Goal: Task Accomplishment & Management: Use online tool/utility

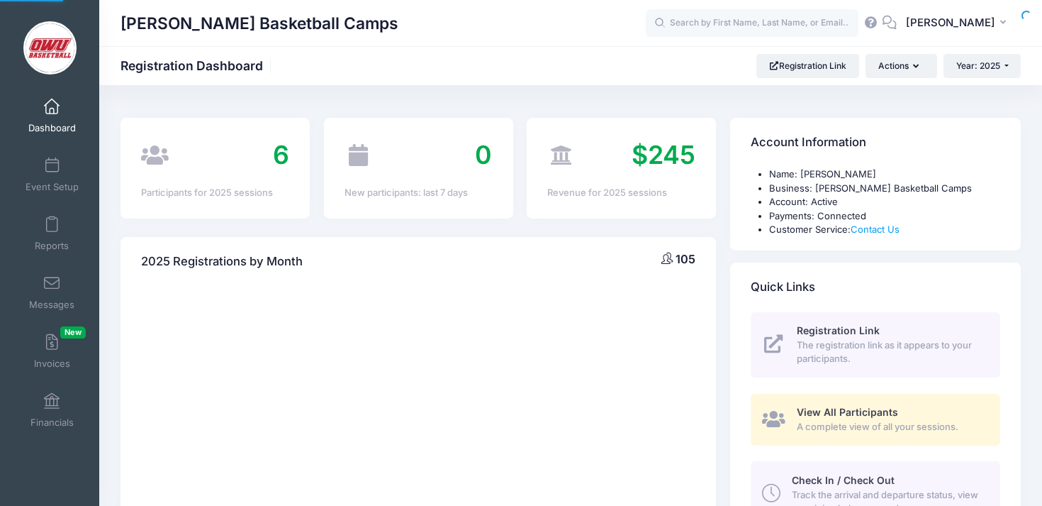
select select
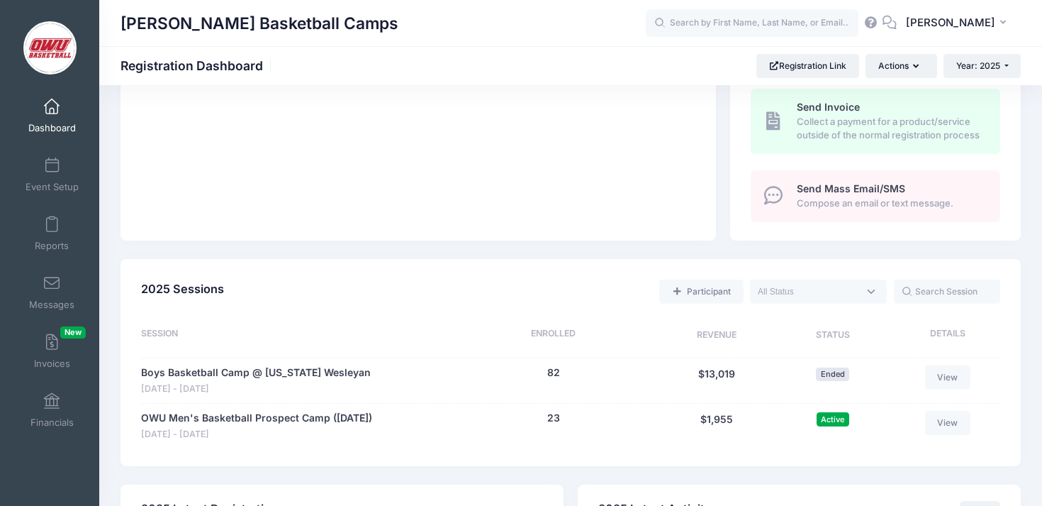
scroll to position [609, 0]
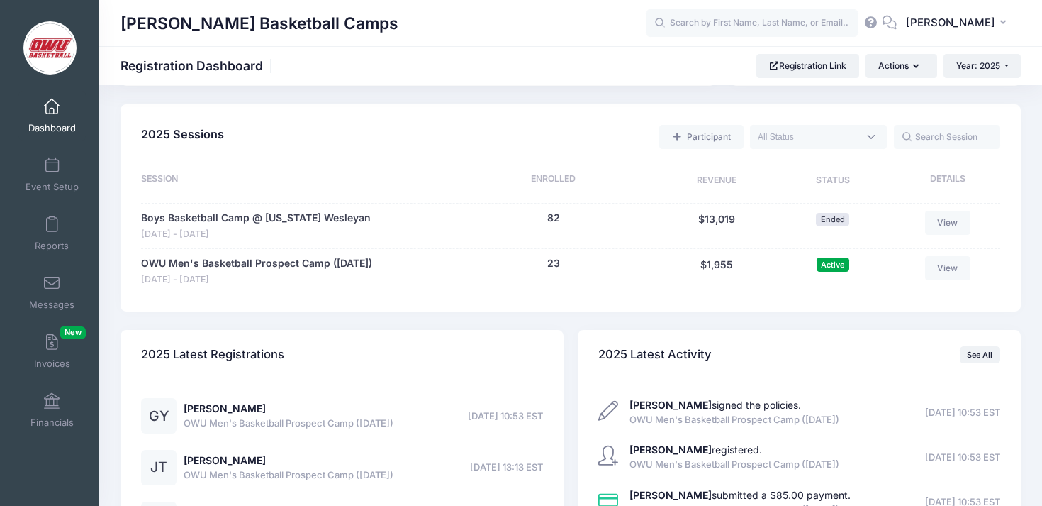
click at [556, 252] on div "OWU Men's Basketball Prospect Camp (September 28, 2025) Sep 28 - Sep 28, 2025 2…" at bounding box center [570, 270] width 859 height 45
click at [556, 259] on button "23" at bounding box center [553, 263] width 13 height 15
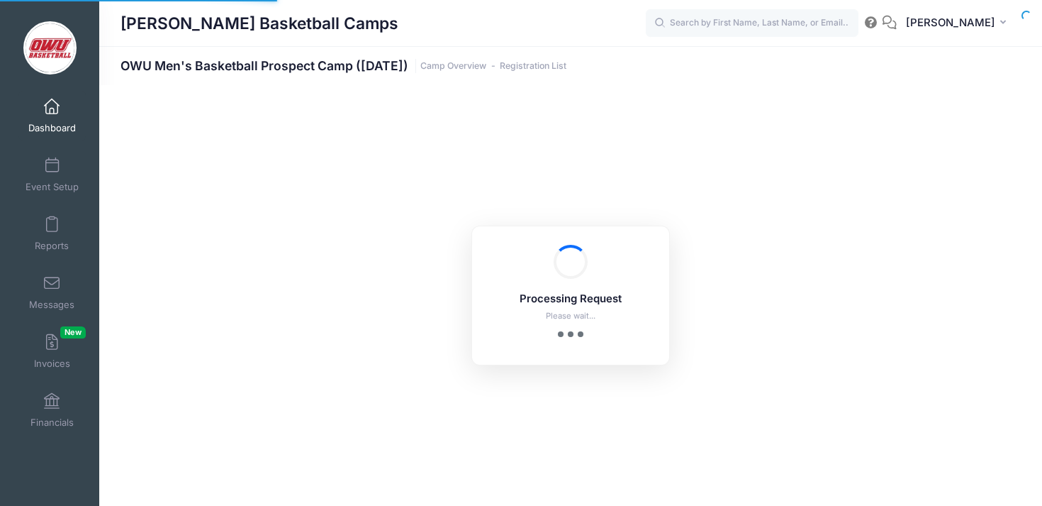
select select "10"
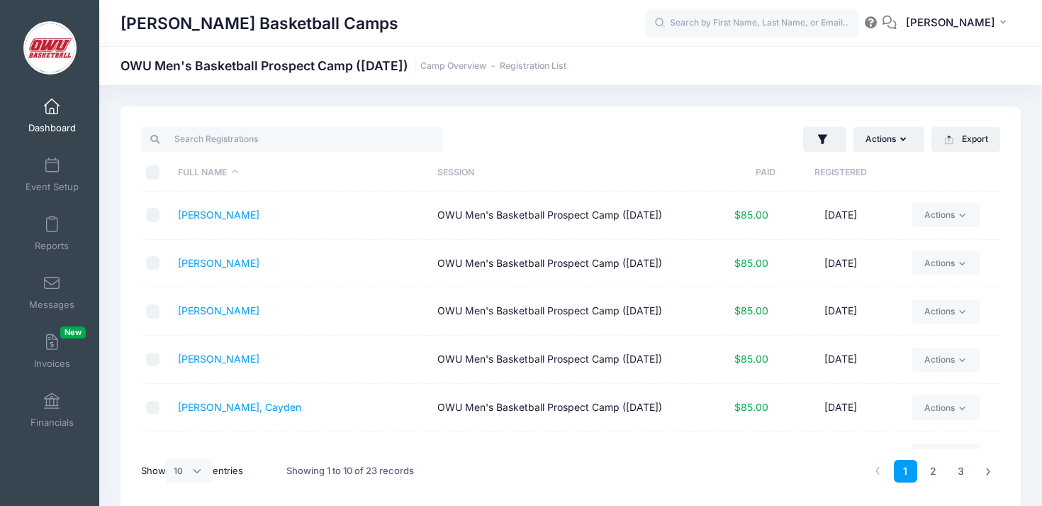
click at [840, 173] on th "Registered" at bounding box center [841, 173] width 130 height 38
click at [60, 117] on link "Dashboard" at bounding box center [51, 116] width 67 height 50
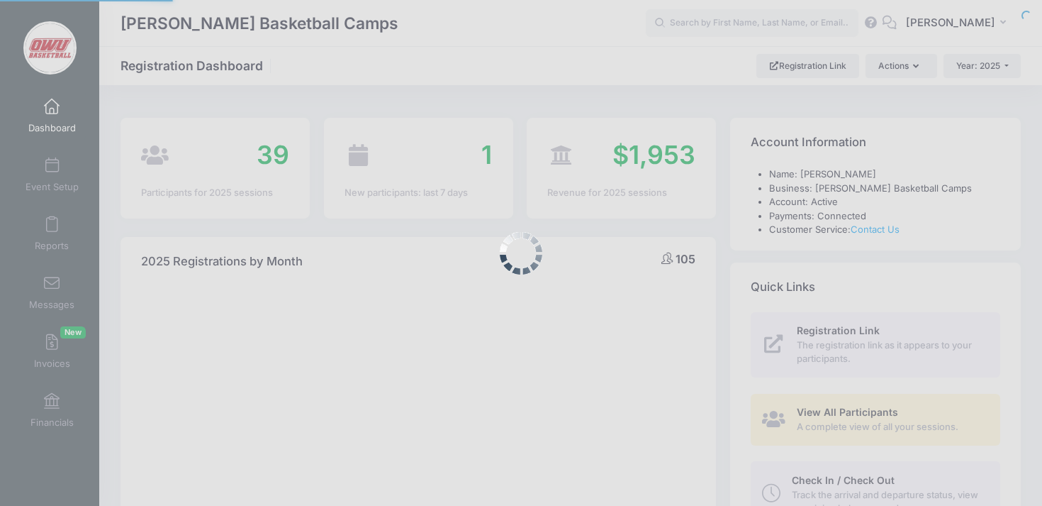
select select
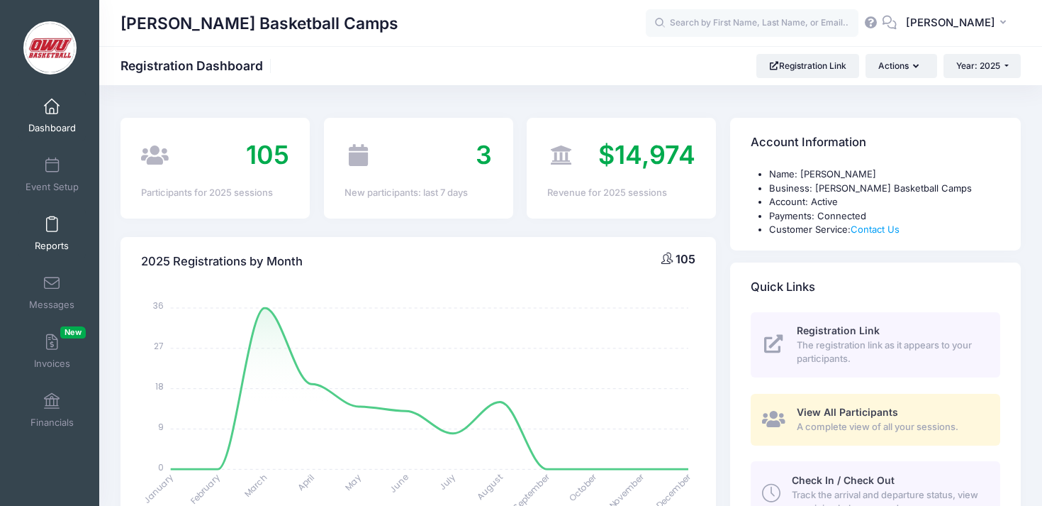
click at [67, 222] on link "Reports" at bounding box center [51, 233] width 67 height 50
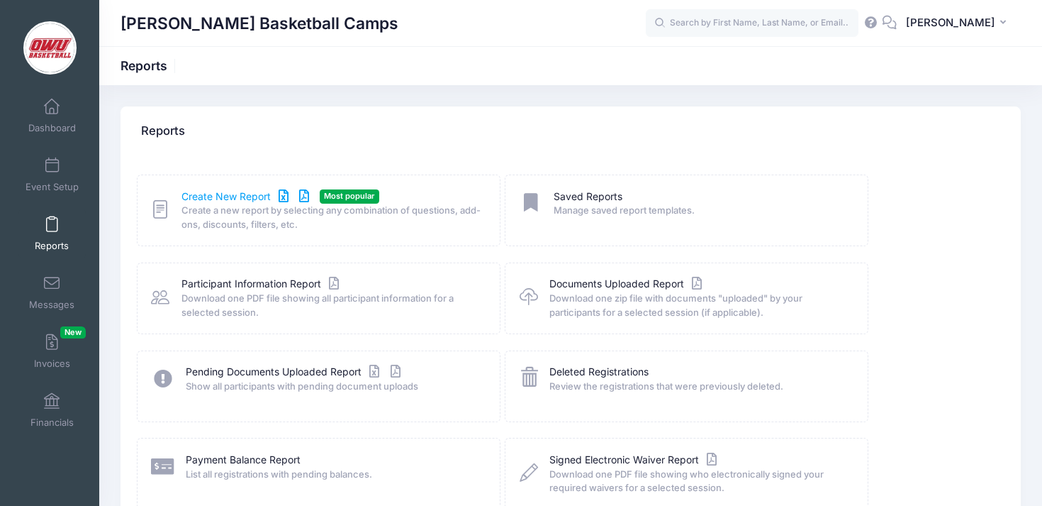
click at [239, 198] on link "Create New Report" at bounding box center [248, 196] width 132 height 15
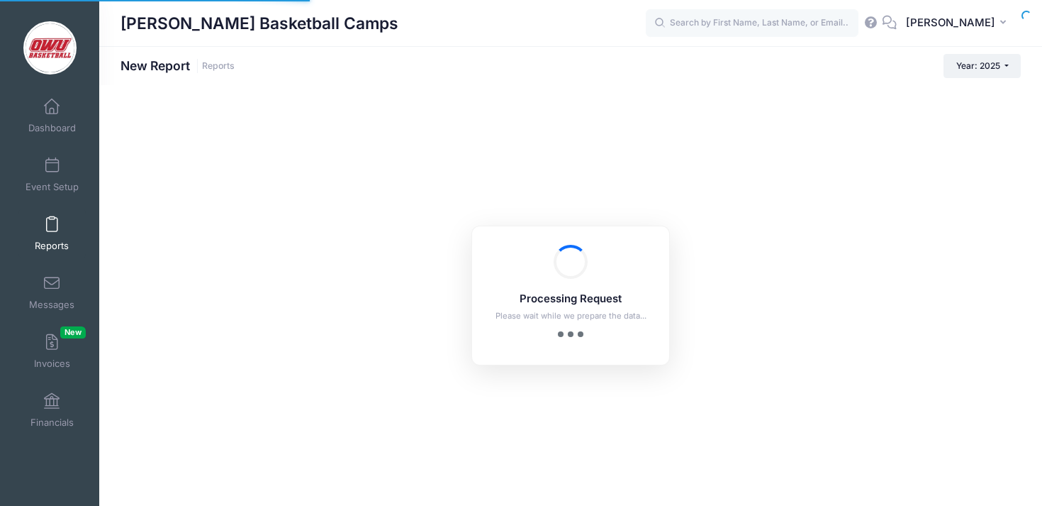
checkbox input "true"
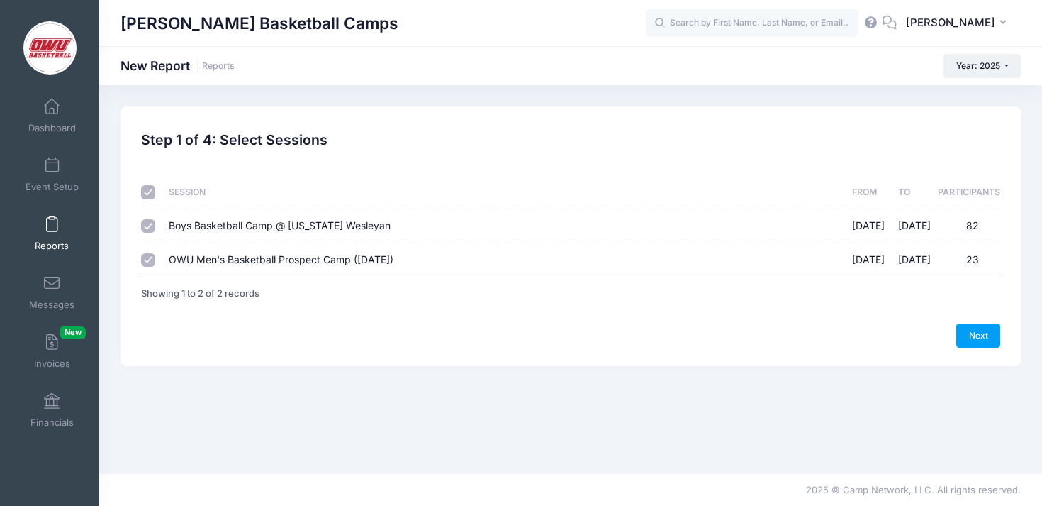
click at [203, 274] on td "OWU Men's Basketball Prospect Camp ([DATE]) [DATE] - [DATE] 23" at bounding box center [503, 259] width 683 height 33
click at [250, 207] on th "Session" at bounding box center [503, 192] width 683 height 33
click at [247, 216] on td "Boys Basketball Camp @ [US_STATE] Wesleyan [DATE] - [DATE] 82" at bounding box center [503, 226] width 683 height 34
click at [299, 225] on span "Boys Basketball Camp @ [US_STATE] Wesleyan" at bounding box center [280, 225] width 222 height 12
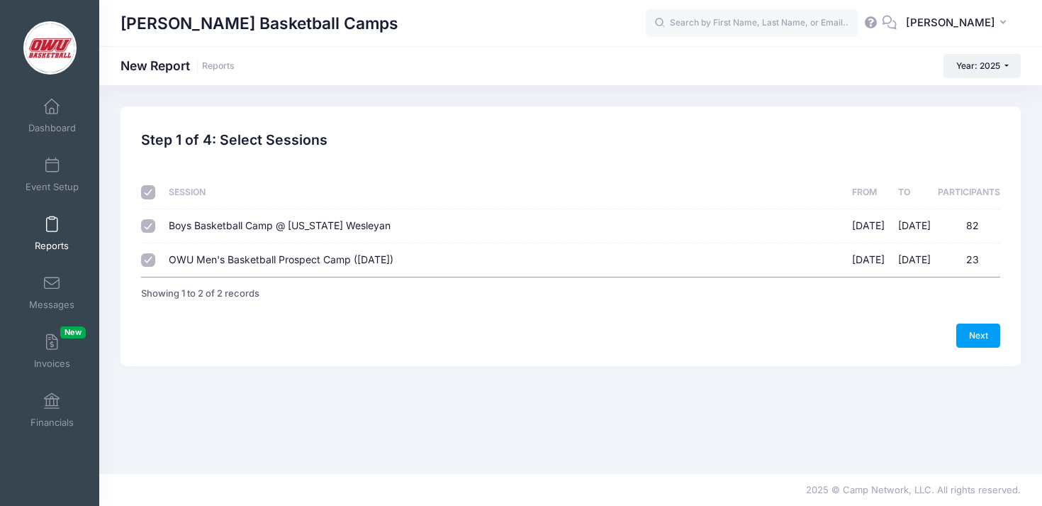
click at [155, 225] on input "Boys Basketball Camp @ [US_STATE] Wesleyan [DATE] - [DATE] 82" at bounding box center [148, 226] width 14 height 14
checkbox input "false"
click at [982, 327] on link "Next" at bounding box center [979, 335] width 44 height 24
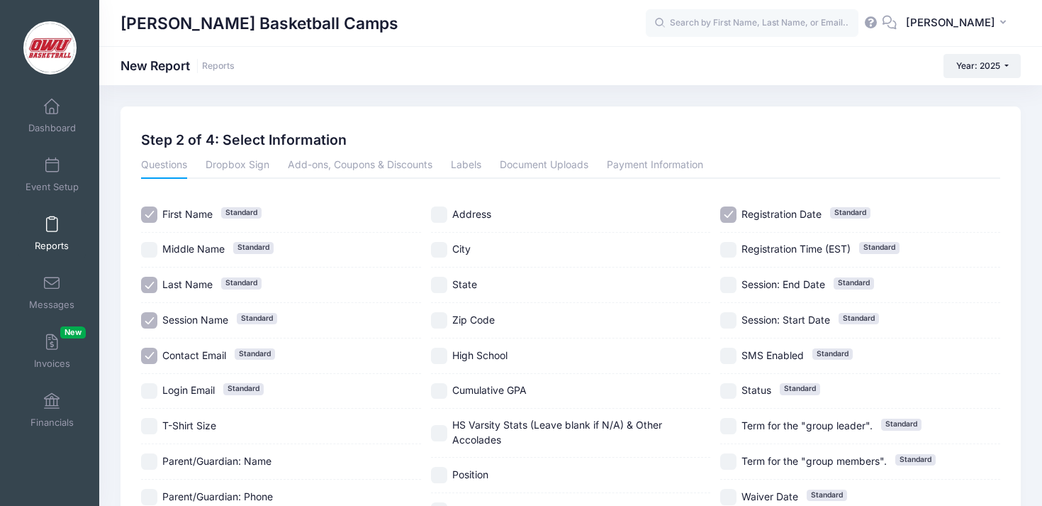
click at [184, 317] on span "Session Name" at bounding box center [195, 319] width 66 height 12
checkbox input "false"
click at [192, 350] on span "Contact Email" at bounding box center [194, 355] width 64 height 12
checkbox input "false"
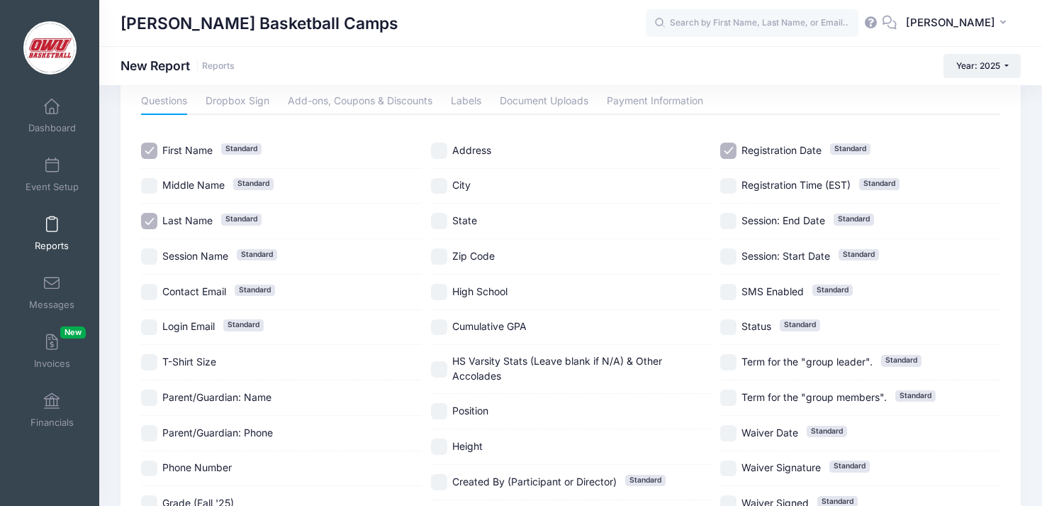
scroll to position [117, 0]
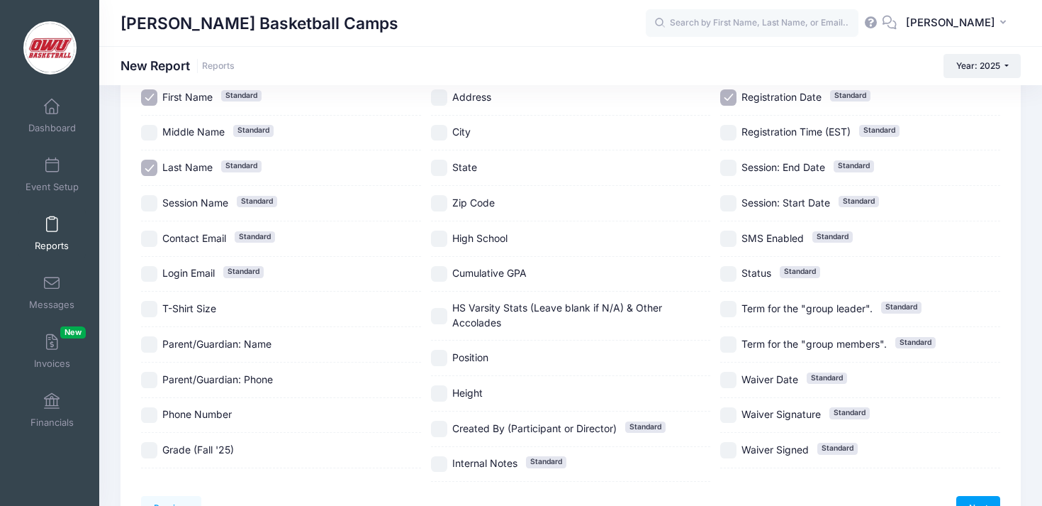
click at [200, 435] on div "Grade (Fall '25)" at bounding box center [281, 450] width 280 height 35
checkbox input "true"
click at [479, 235] on span "High School" at bounding box center [479, 238] width 55 height 12
checkbox input "true"
click at [475, 155] on div "State" at bounding box center [571, 167] width 280 height 35
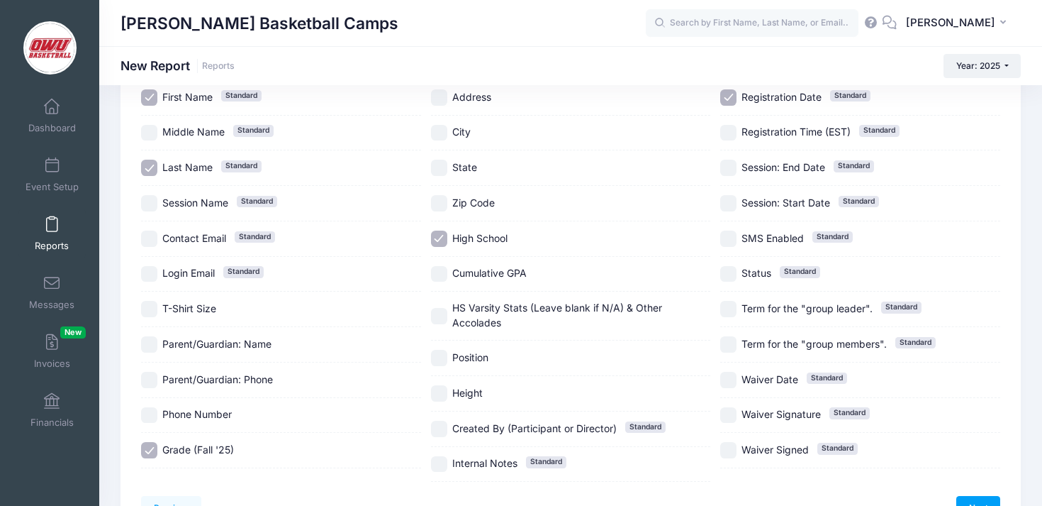
checkbox input "true"
click at [989, 496] on link "Next" at bounding box center [979, 508] width 44 height 24
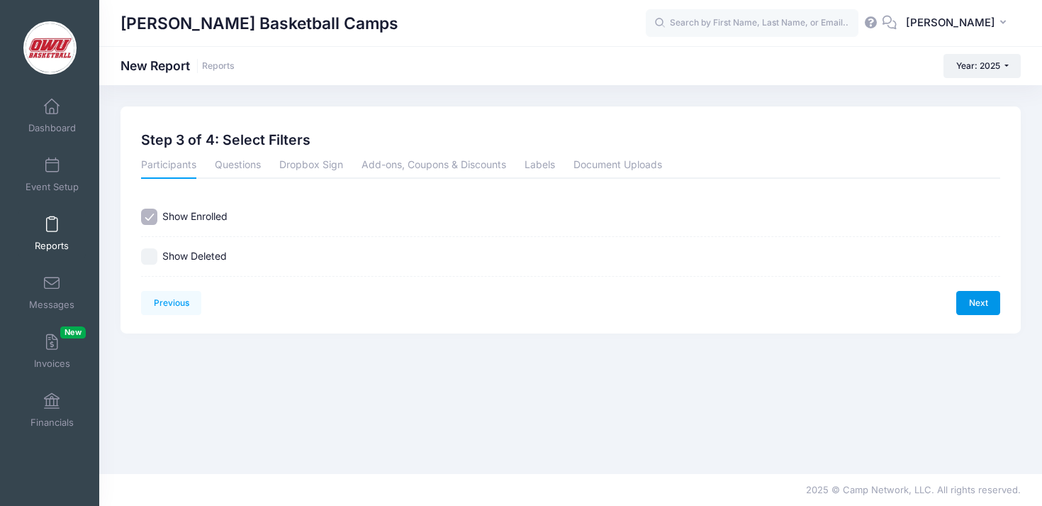
scroll to position [0, 0]
click at [981, 304] on link "Next" at bounding box center [979, 303] width 44 height 24
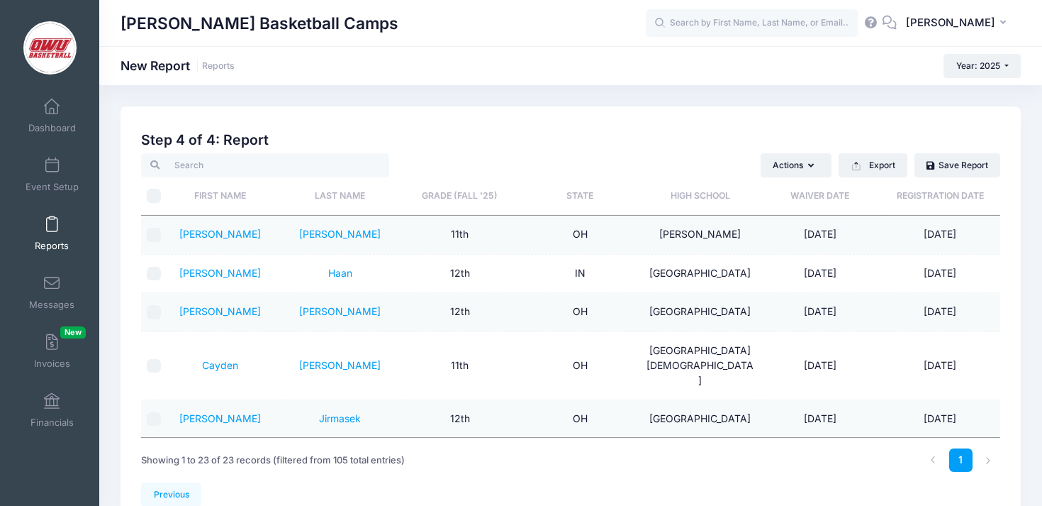
click at [426, 186] on th "Grade (Fall '25)" at bounding box center [460, 196] width 120 height 38
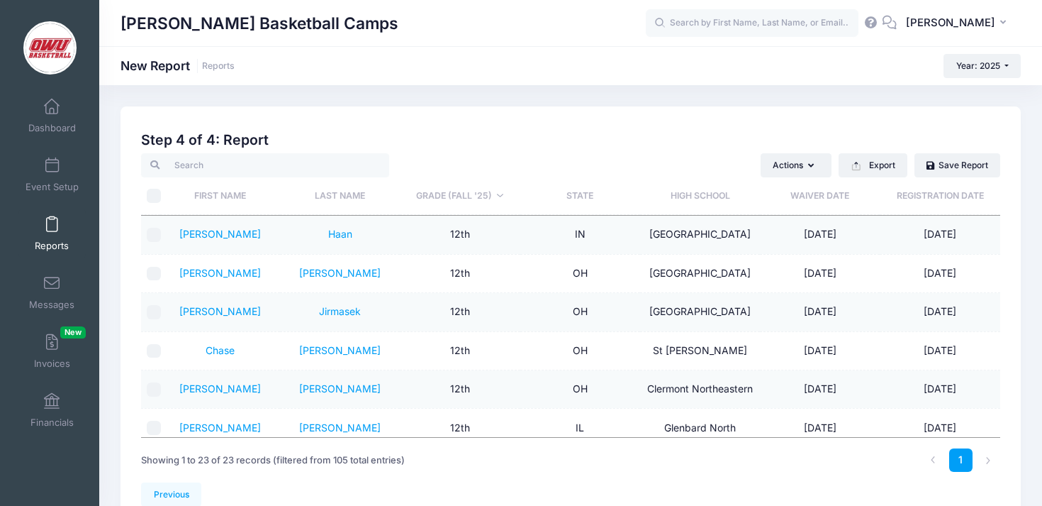
click at [426, 186] on th "Grade (Fall '25)" at bounding box center [460, 196] width 120 height 38
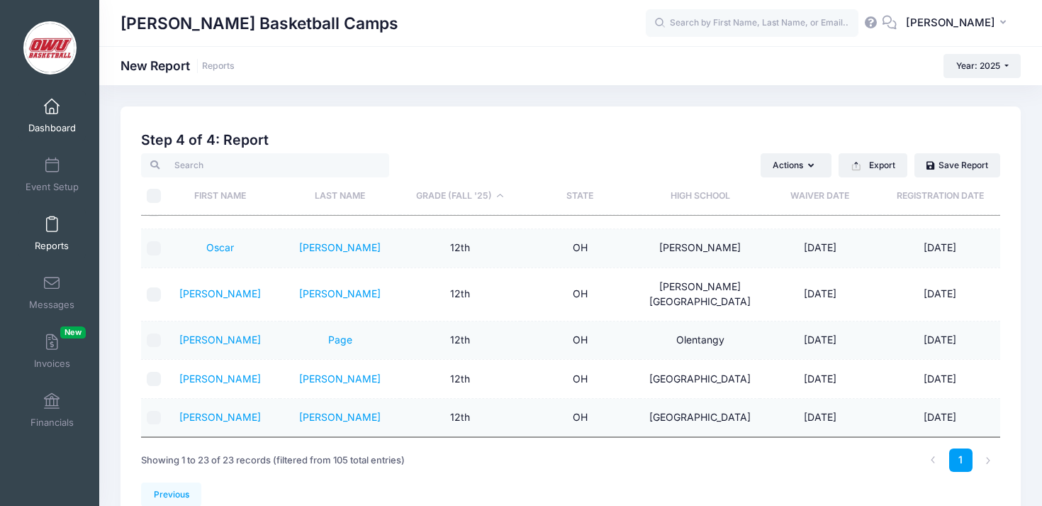
click at [52, 111] on span at bounding box center [52, 107] width 0 height 16
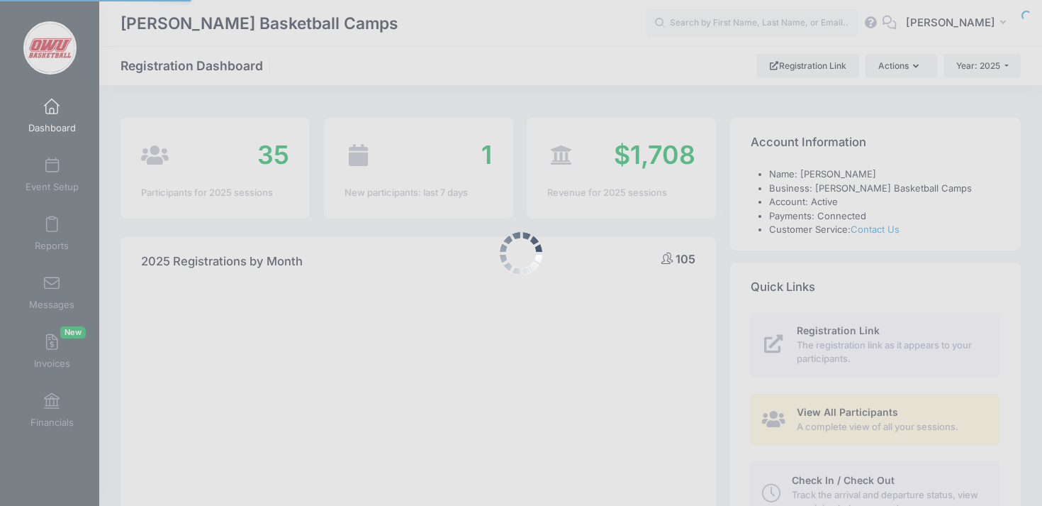
select select
